Goal: Transaction & Acquisition: Purchase product/service

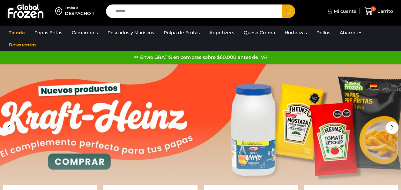
type input "******"
click at [282, 4] on button "Search" at bounding box center [288, 10] width 13 height 13
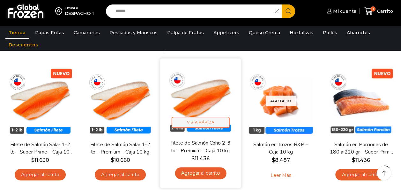
scroll to position [64, 0]
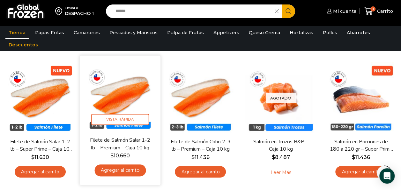
click at [122, 94] on img at bounding box center [120, 95] width 71 height 71
